Goal: Check status: Check status

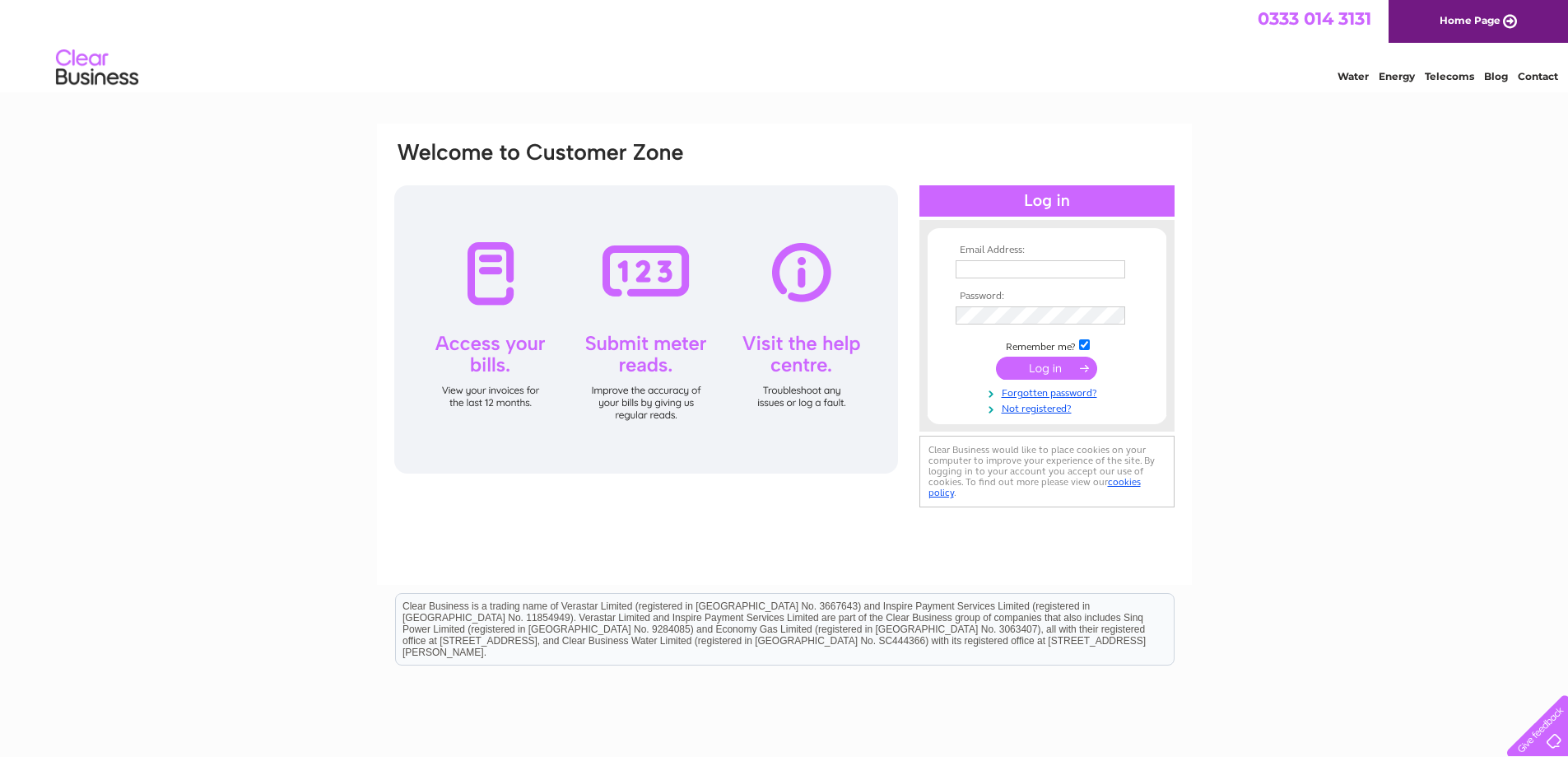
type input "pwilson71@gmail.com"
click at [1035, 371] on input "submit" at bounding box center [1046, 368] width 101 height 23
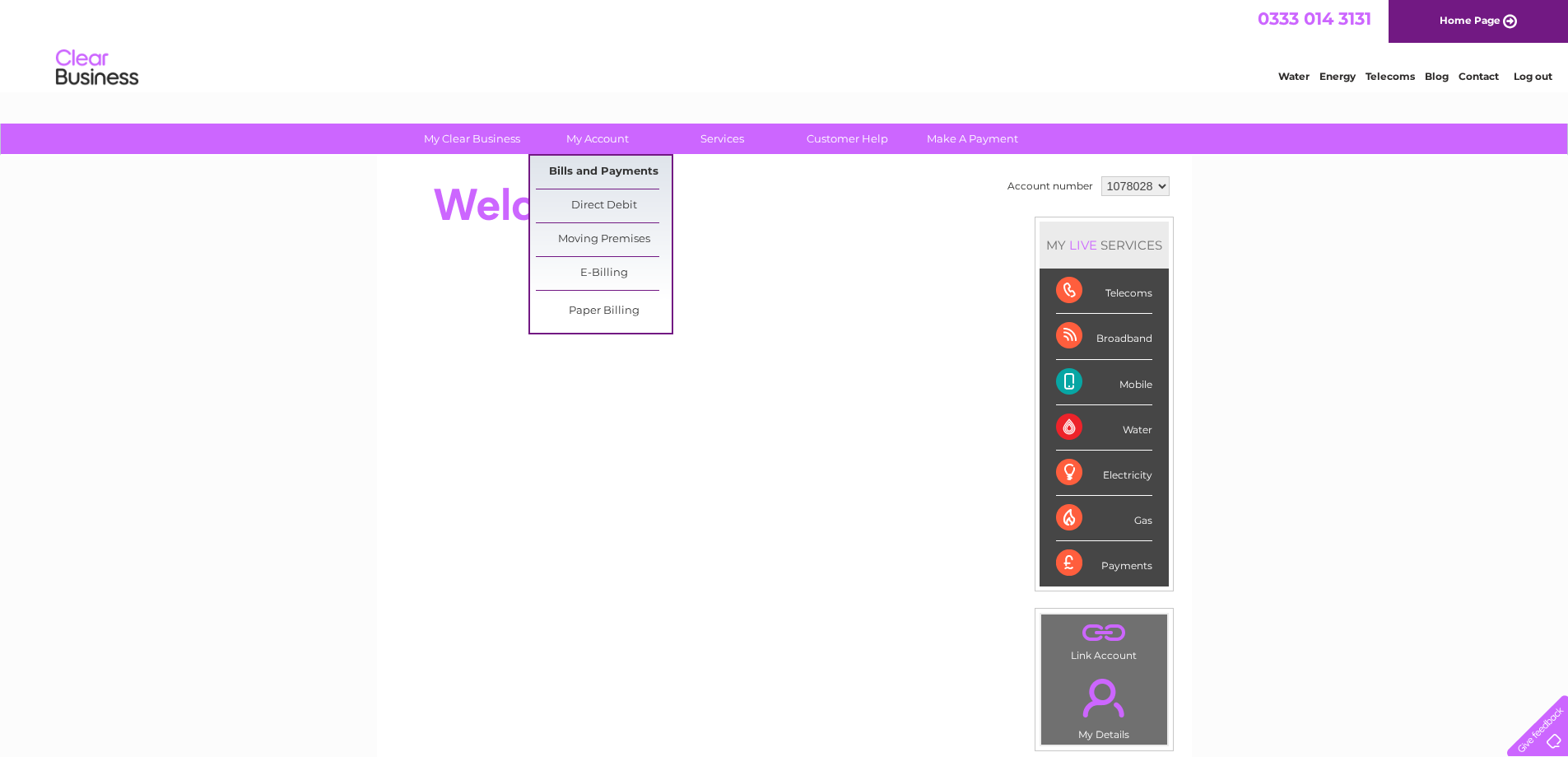
click at [595, 167] on link "Bills and Payments" at bounding box center [604, 172] width 136 height 33
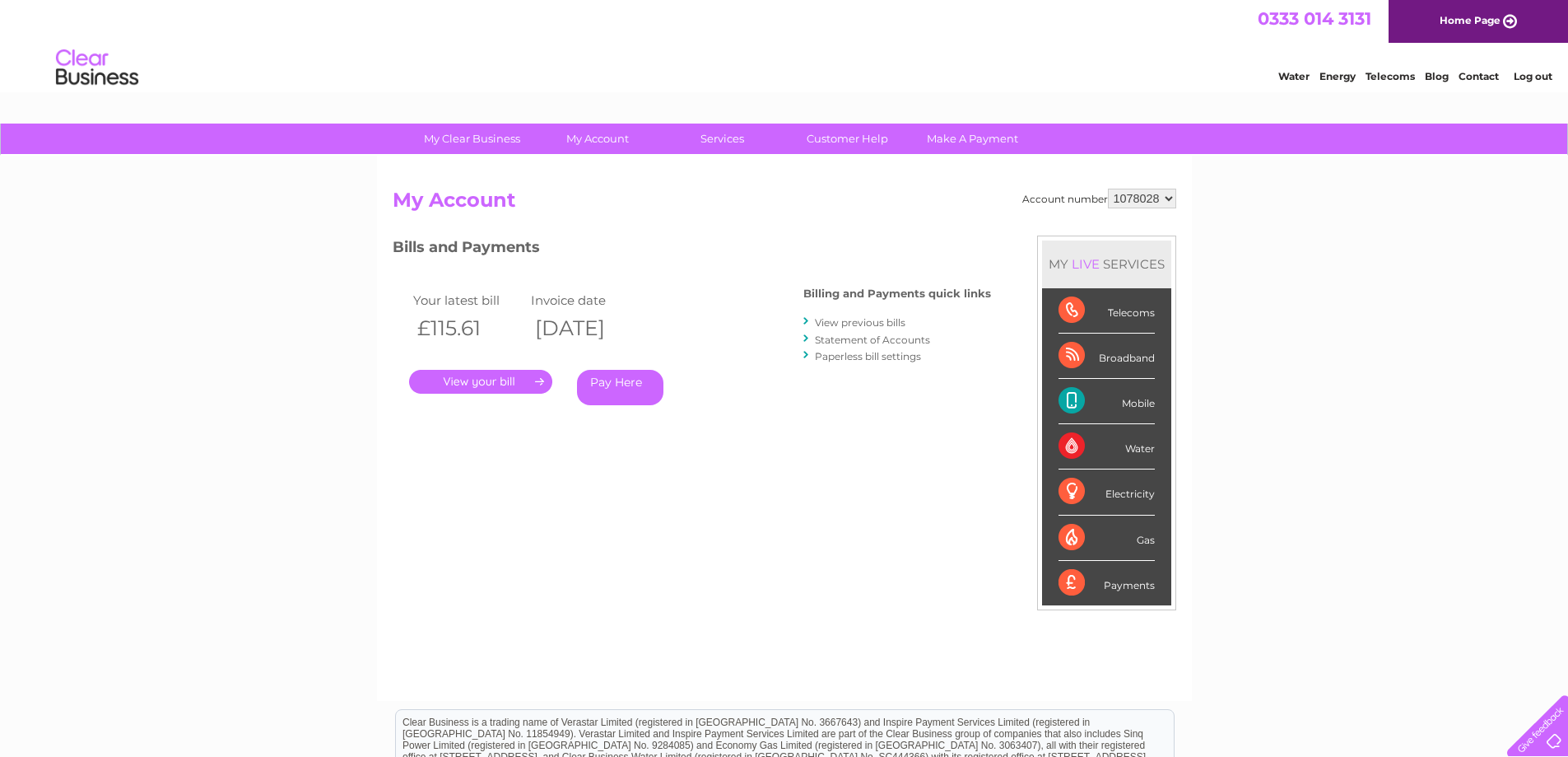
click at [491, 384] on link "." at bounding box center [481, 381] width 144 height 24
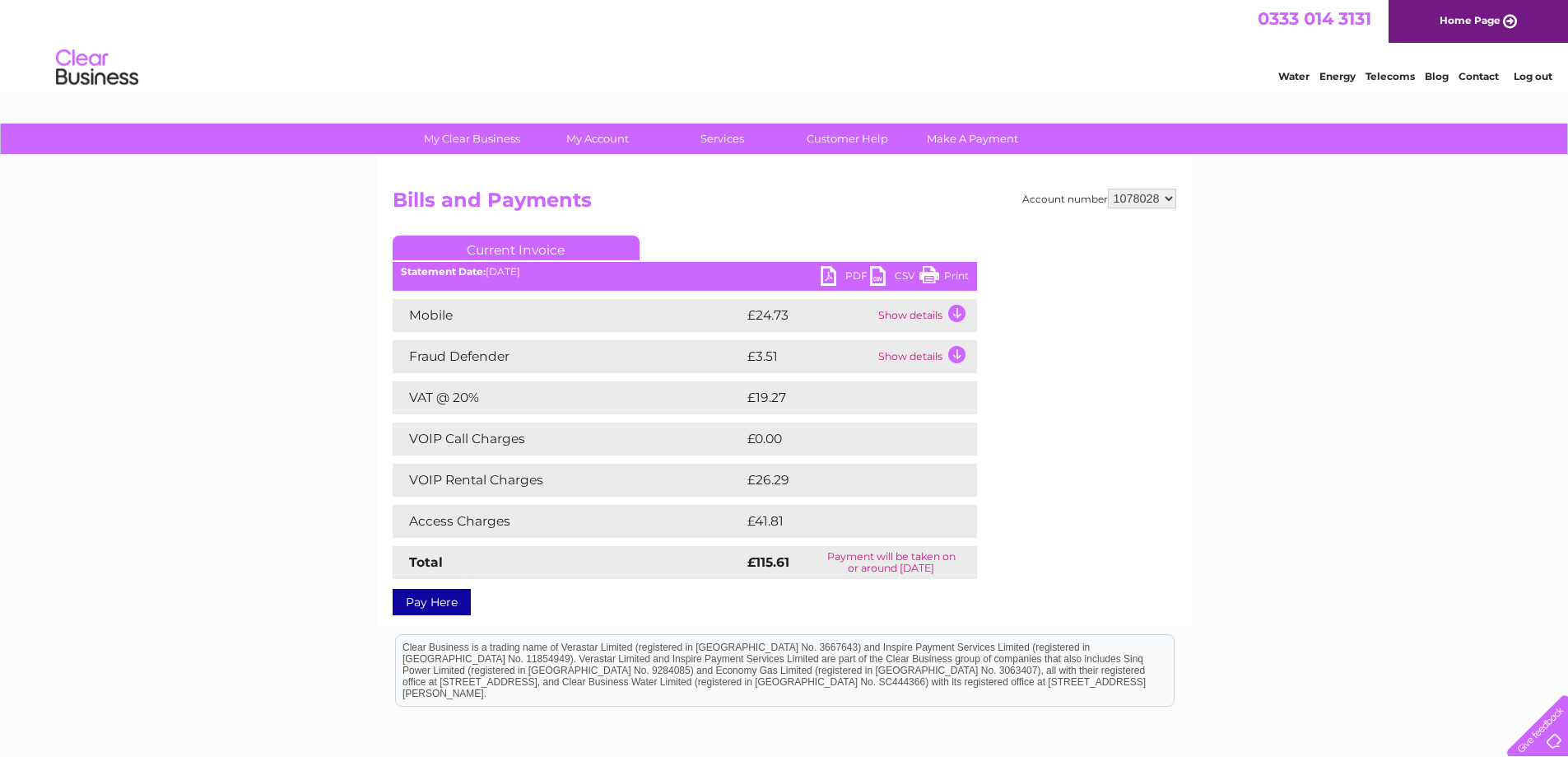
click at [934, 276] on link "Print" at bounding box center [943, 278] width 49 height 24
